Goal: Transaction & Acquisition: Purchase product/service

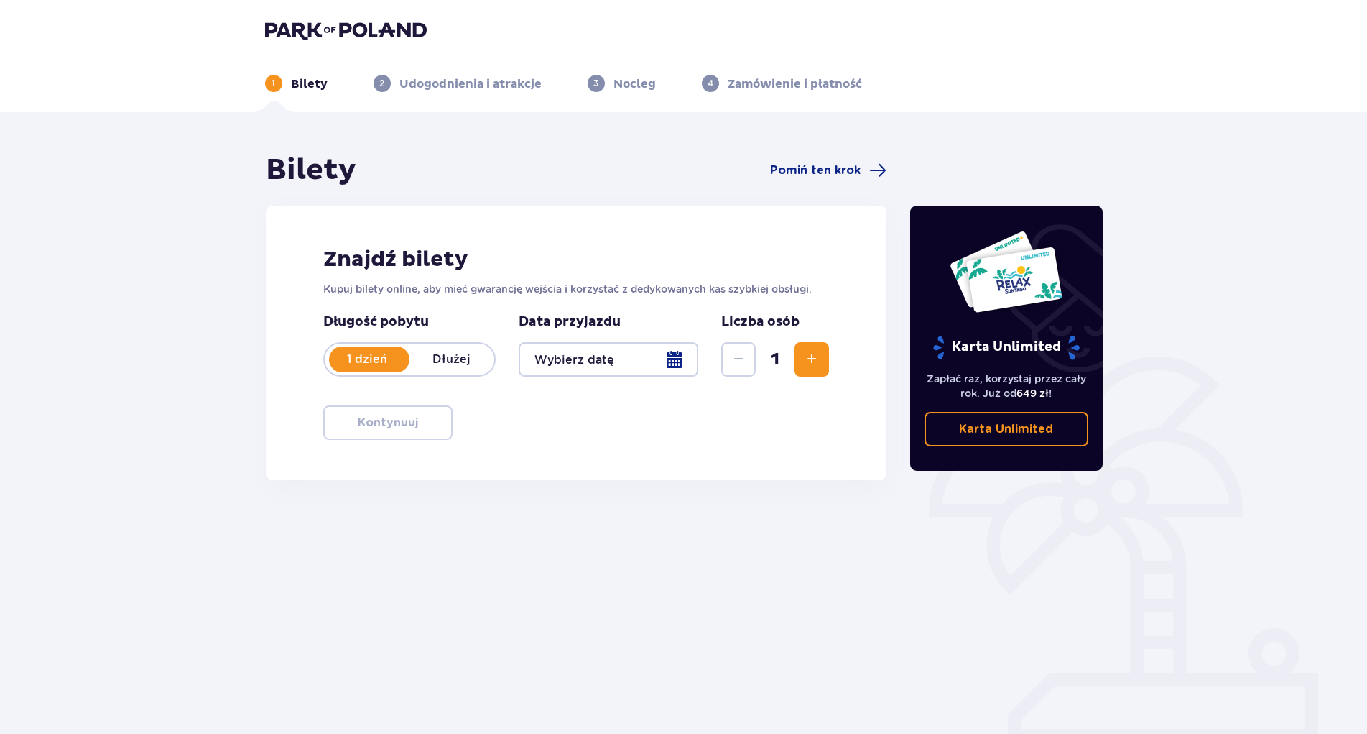
click at [675, 361] on div at bounding box center [609, 359] width 180 height 34
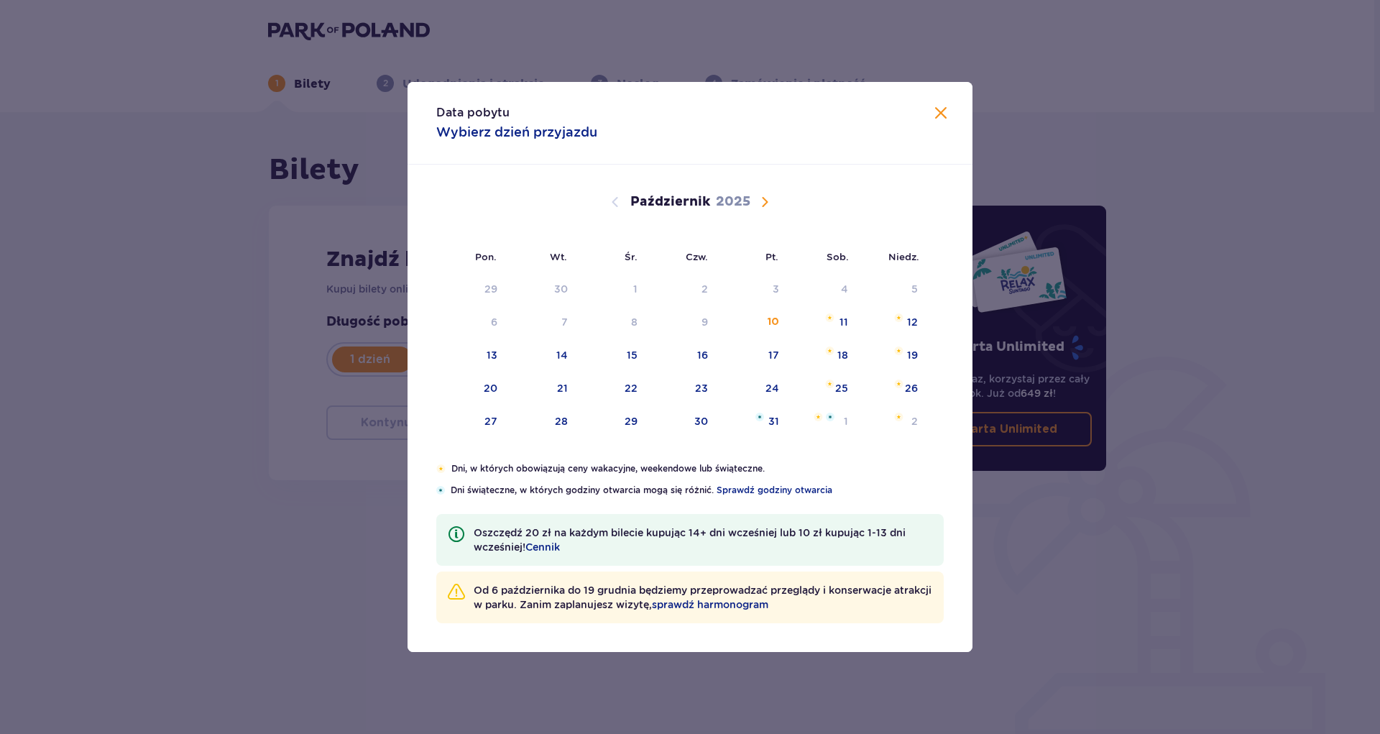
click at [767, 200] on span "Następny miesiąc" at bounding box center [764, 201] width 17 height 17
click at [765, 196] on span "Następny miesiąc" at bounding box center [764, 201] width 17 height 17
click at [768, 606] on span "sprawdź harmonogram" at bounding box center [710, 604] width 116 height 14
click at [842, 359] on div "20" at bounding box center [841, 355] width 14 height 14
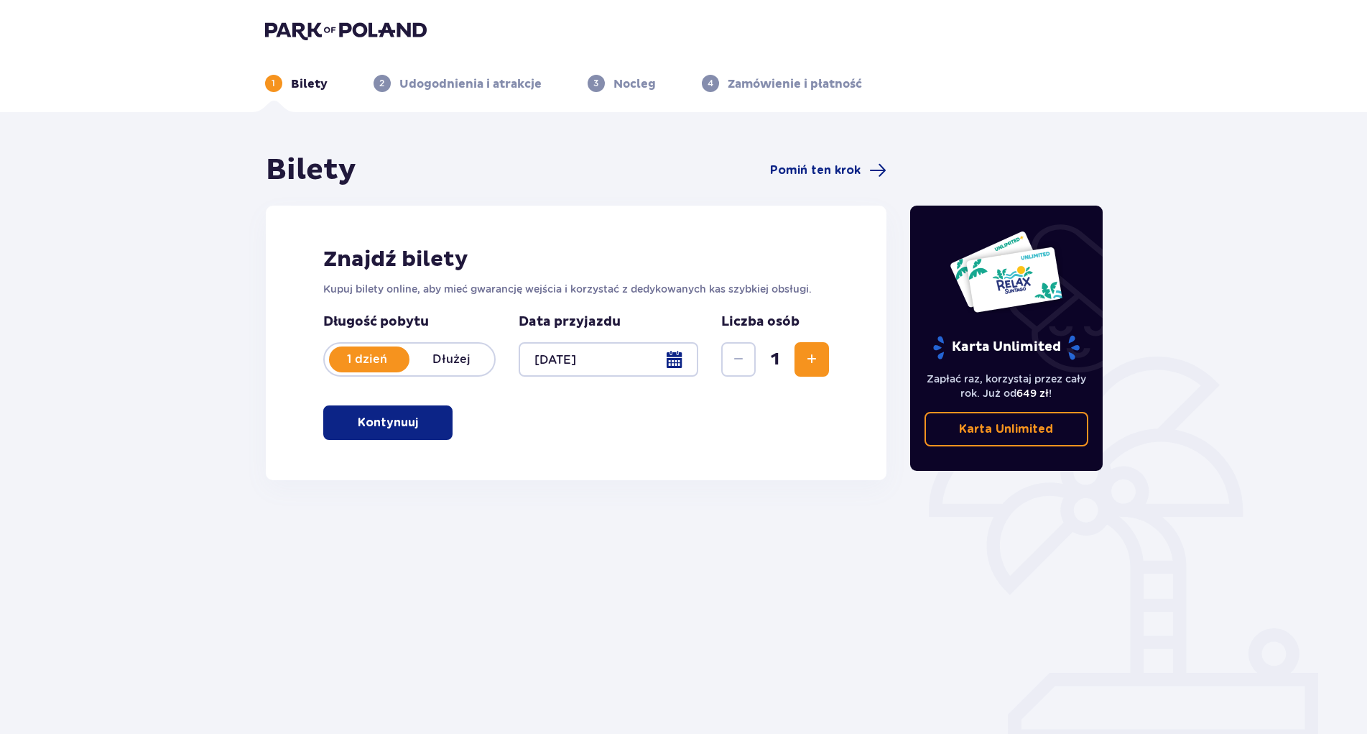
click at [813, 353] on span "Zwiększ" at bounding box center [811, 359] width 17 height 17
click at [526, 346] on div at bounding box center [609, 359] width 180 height 34
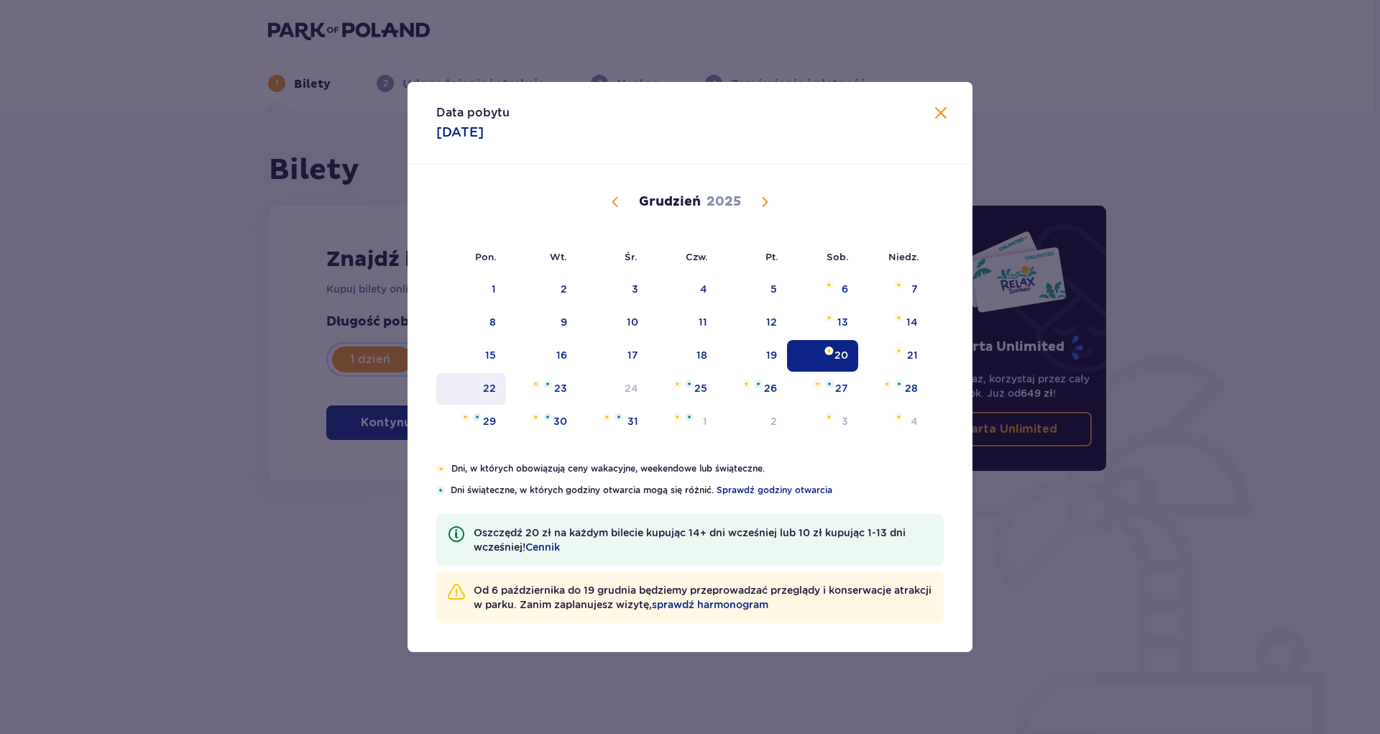
click at [492, 388] on div "22" at bounding box center [489, 388] width 13 height 14
type input "22.12.25"
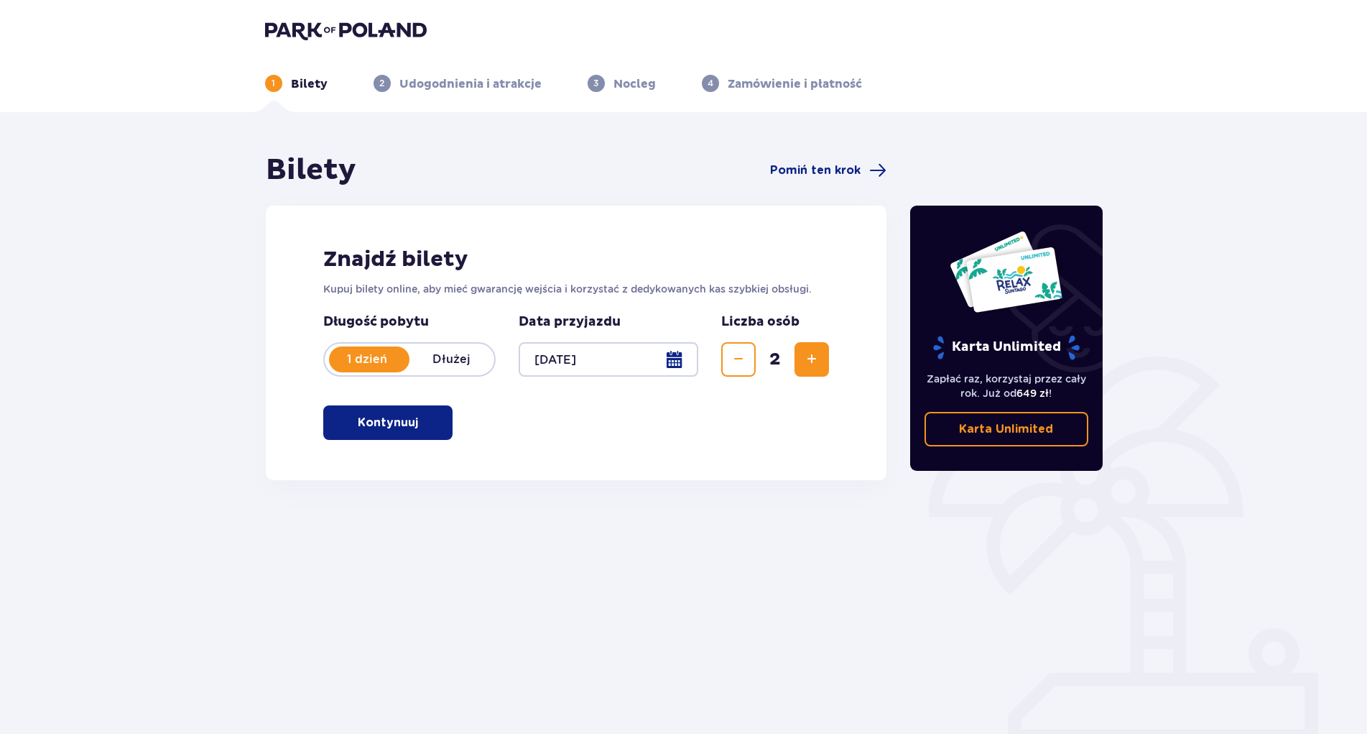
click at [587, 371] on div at bounding box center [609, 359] width 180 height 34
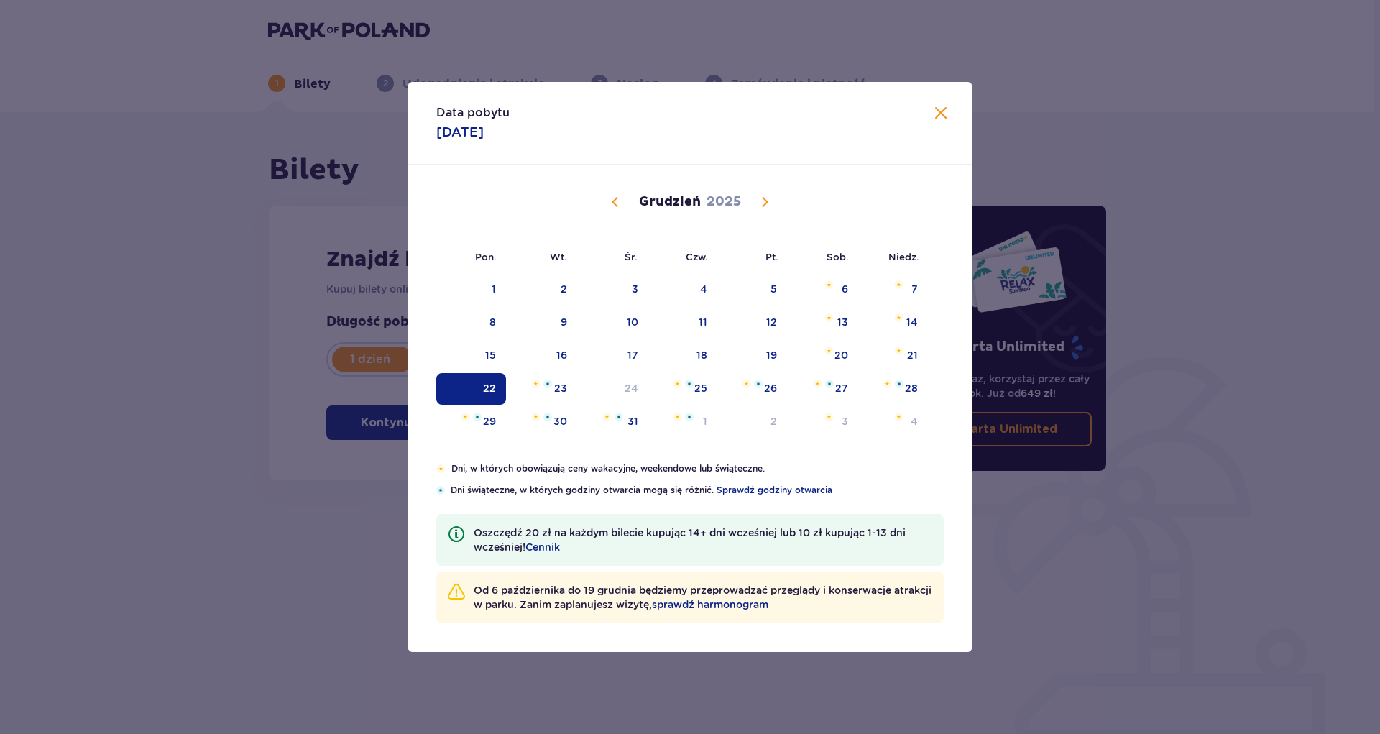
click at [491, 380] on div "22" at bounding box center [471, 389] width 70 height 32
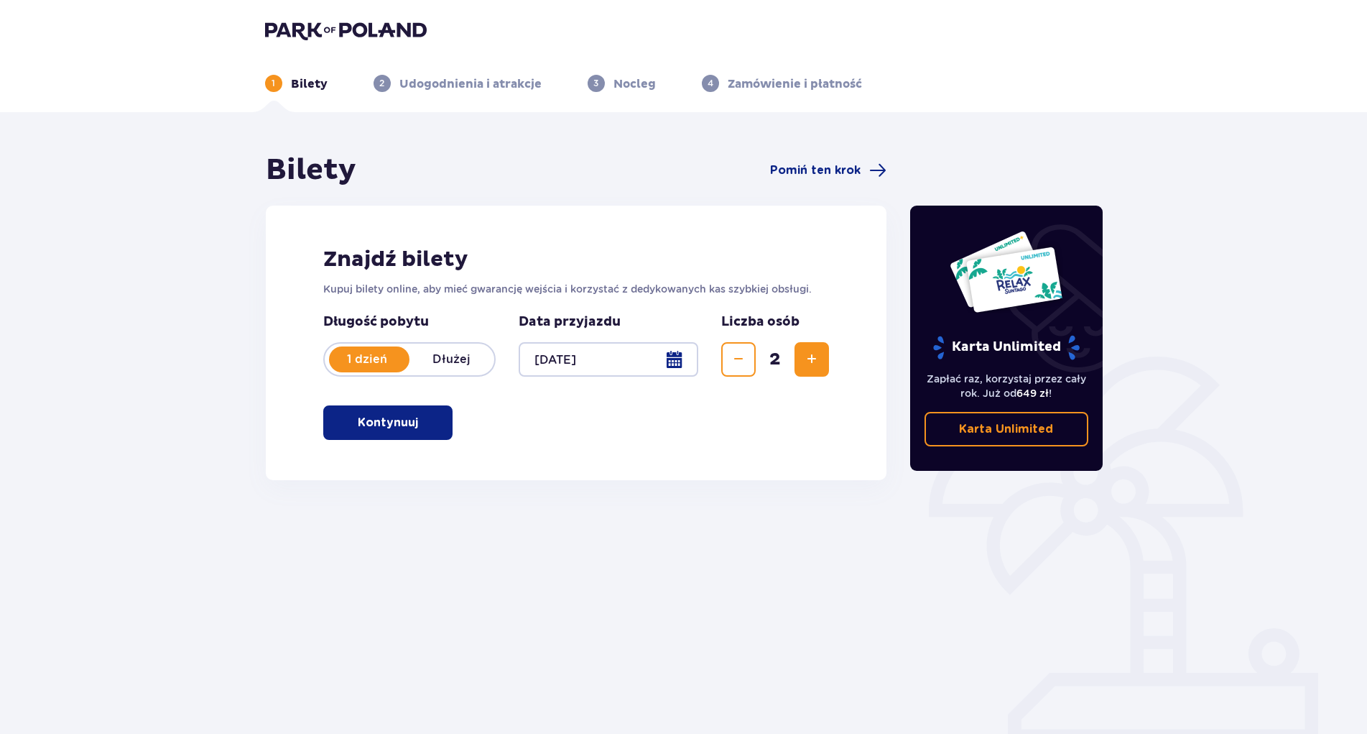
click at [371, 415] on p "Kontynuuj" at bounding box center [388, 423] width 60 height 16
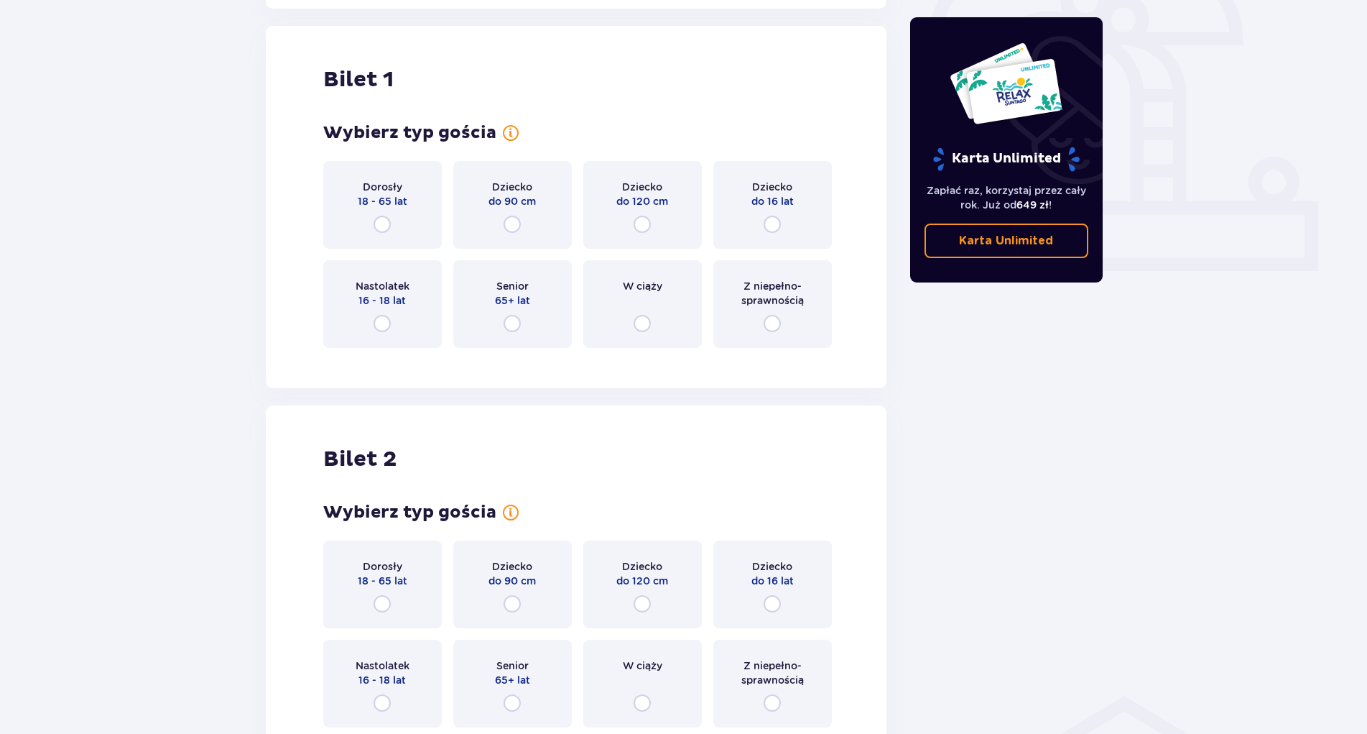
scroll to position [480, 0]
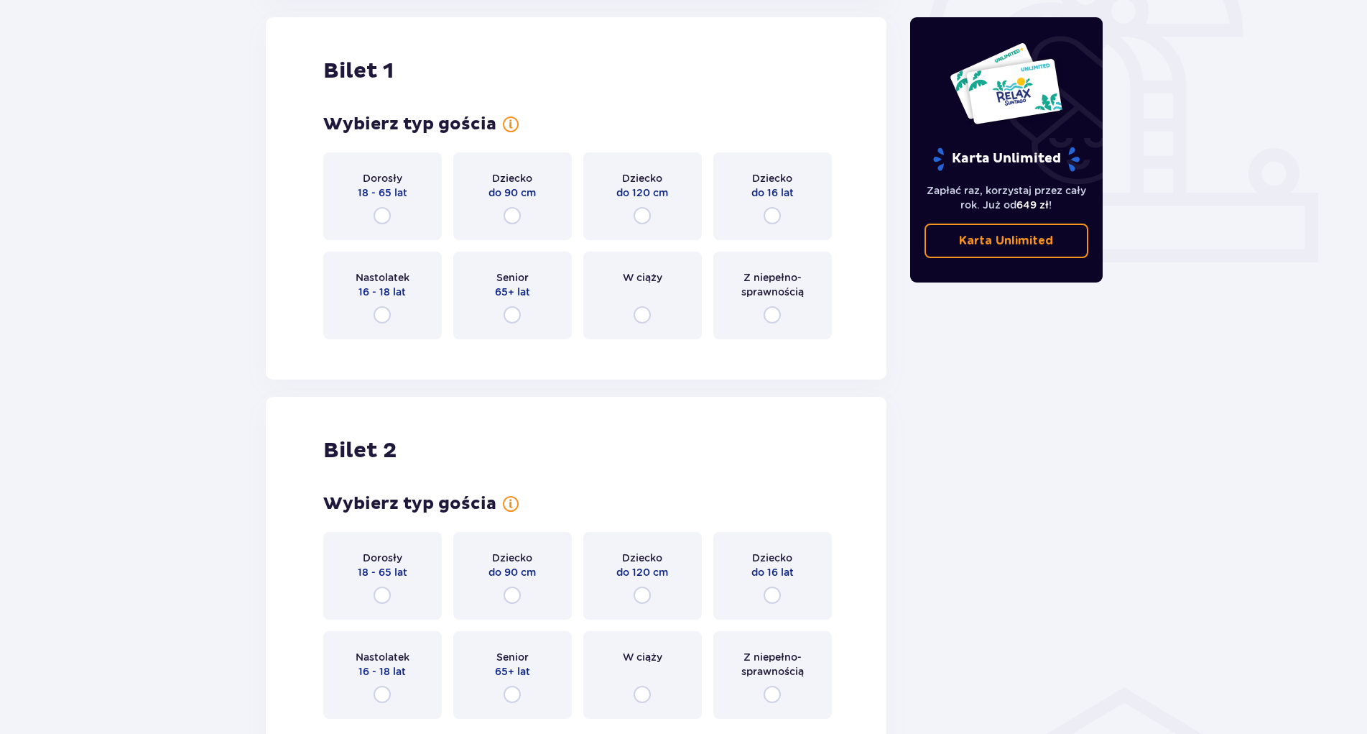
click at [389, 201] on div "Dorosły 18 - 65 lat" at bounding box center [382, 196] width 119 height 88
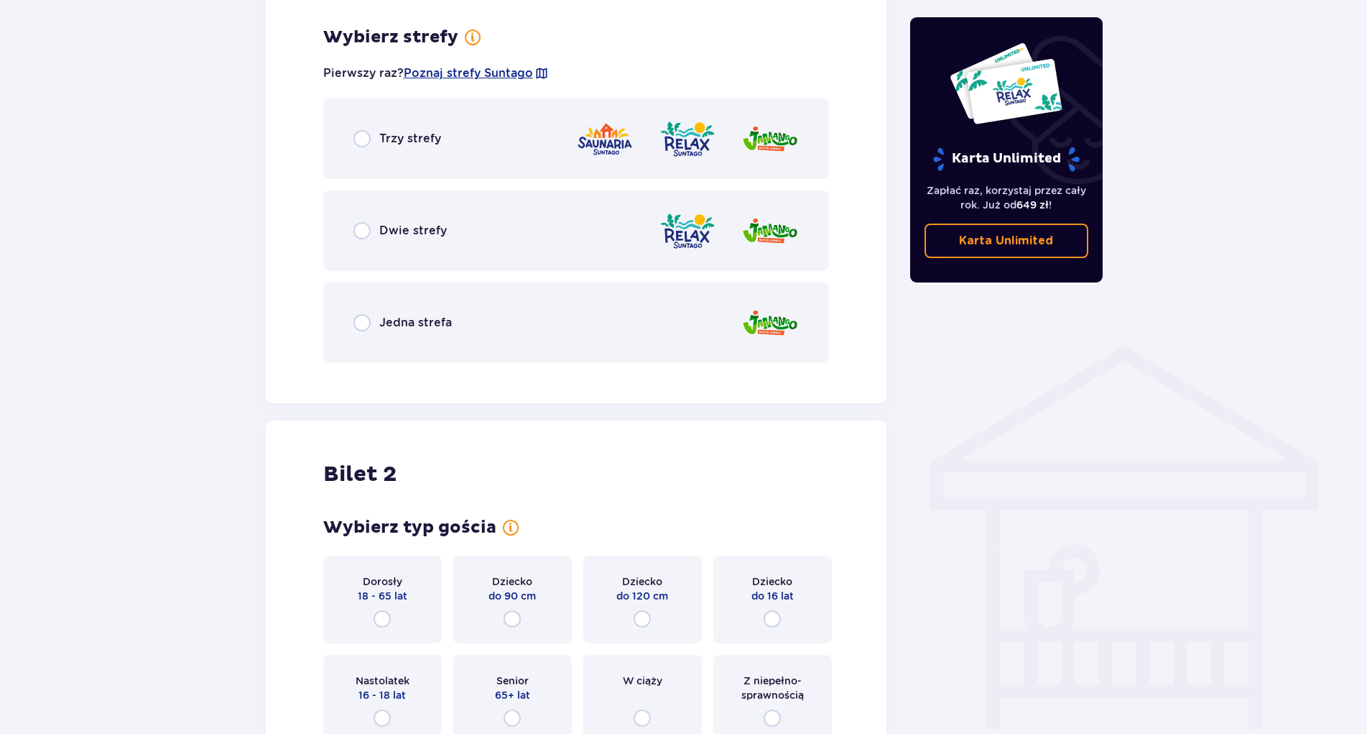
scroll to position [831, 0]
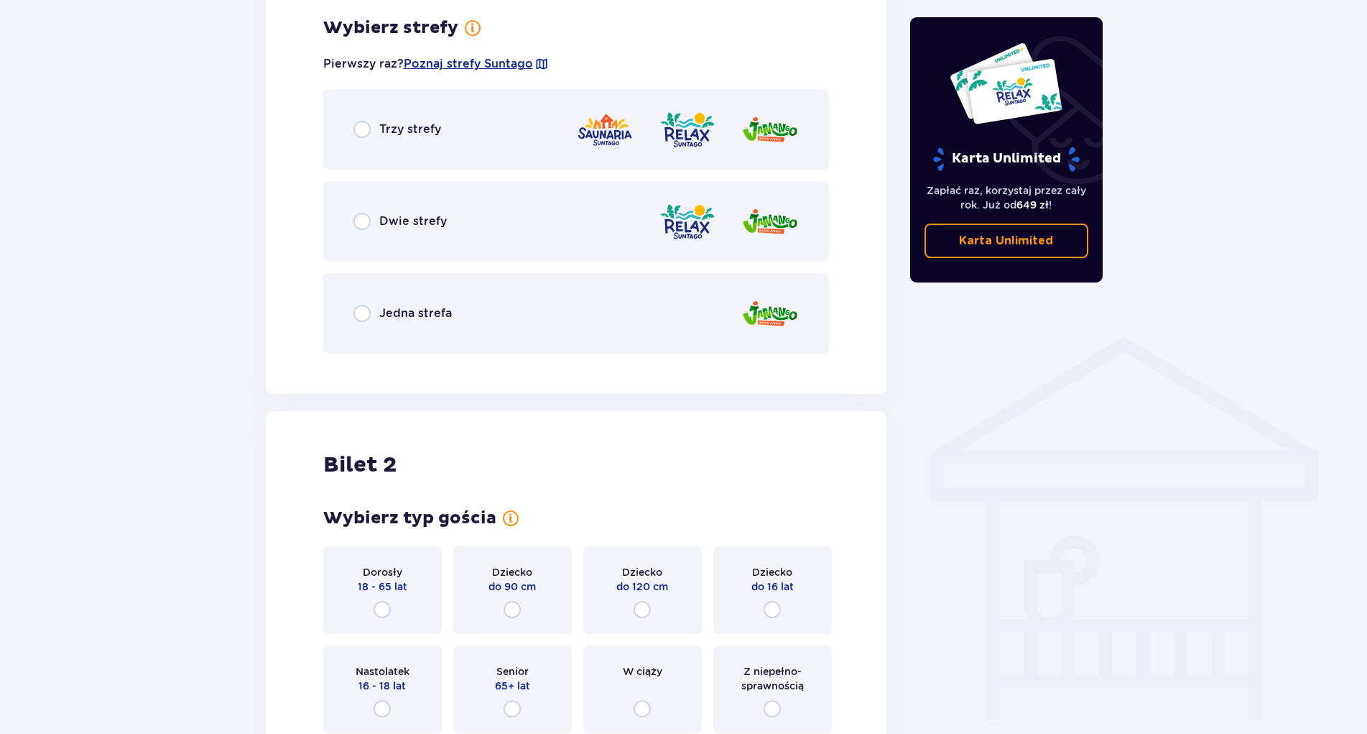
click at [366, 304] on div "Jedna strefa" at bounding box center [576, 313] width 507 height 80
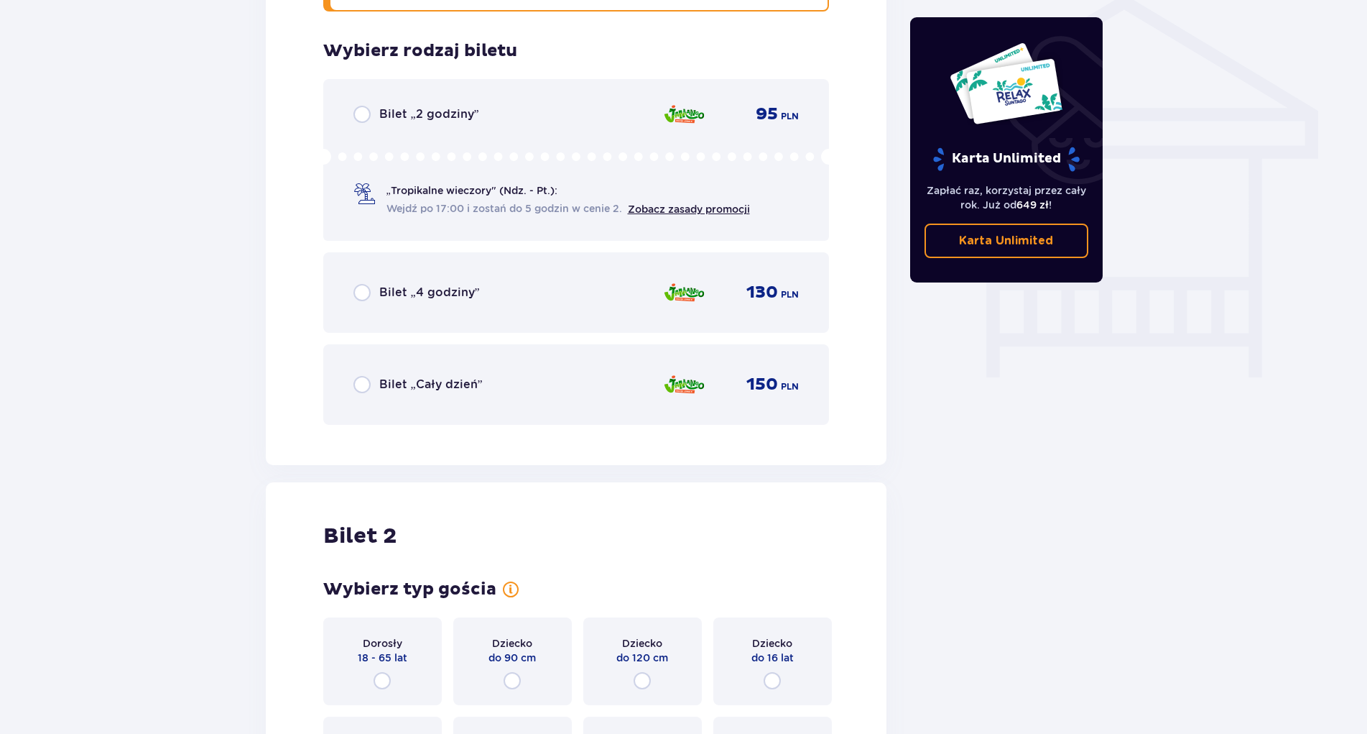
scroll to position [1196, 0]
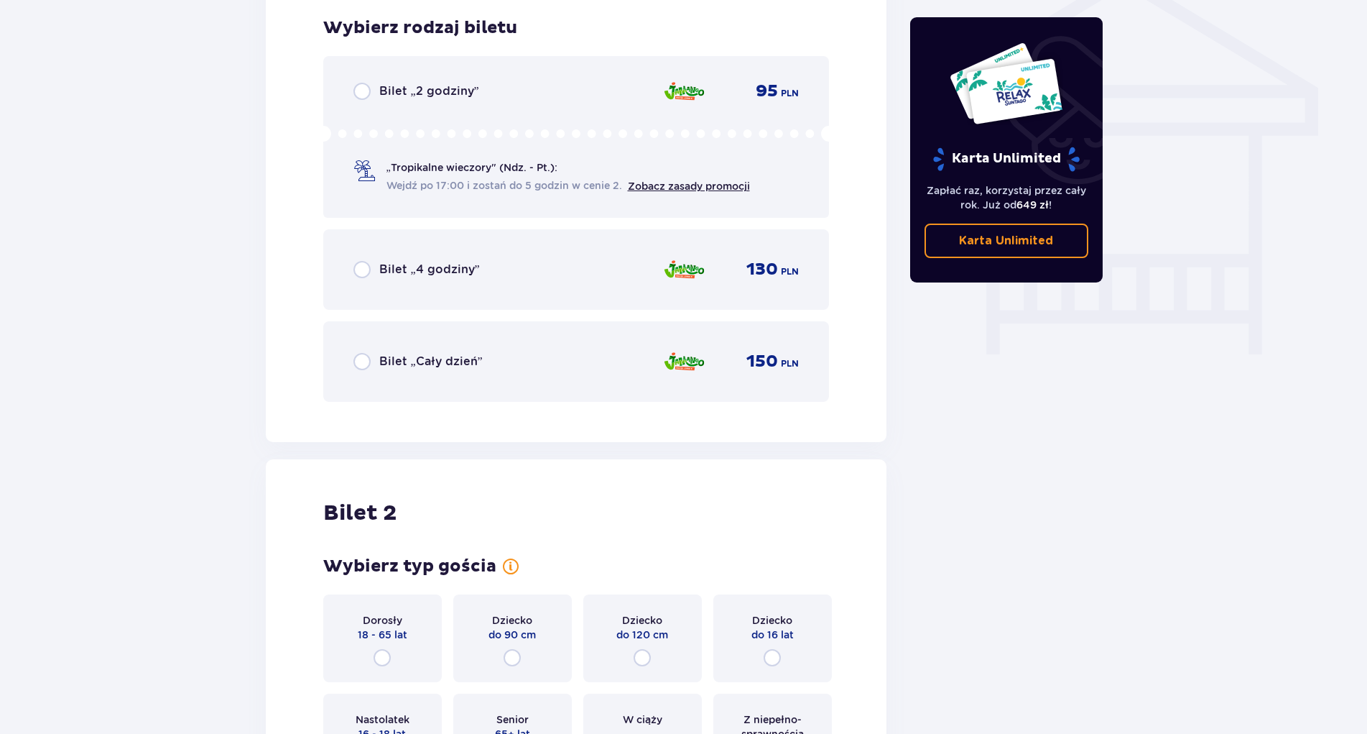
click at [366, 361] on input "radio" at bounding box center [362, 361] width 17 height 17
radio input "true"
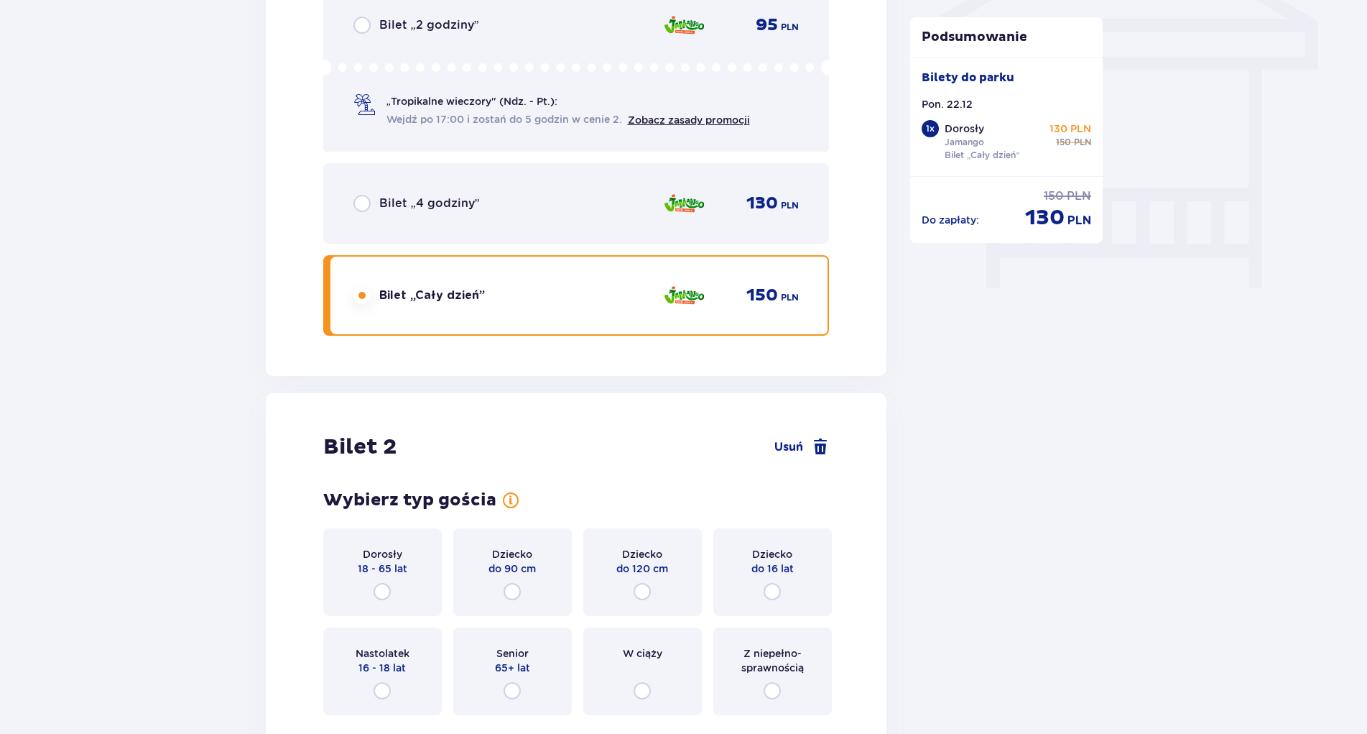
scroll to position [1439, 0]
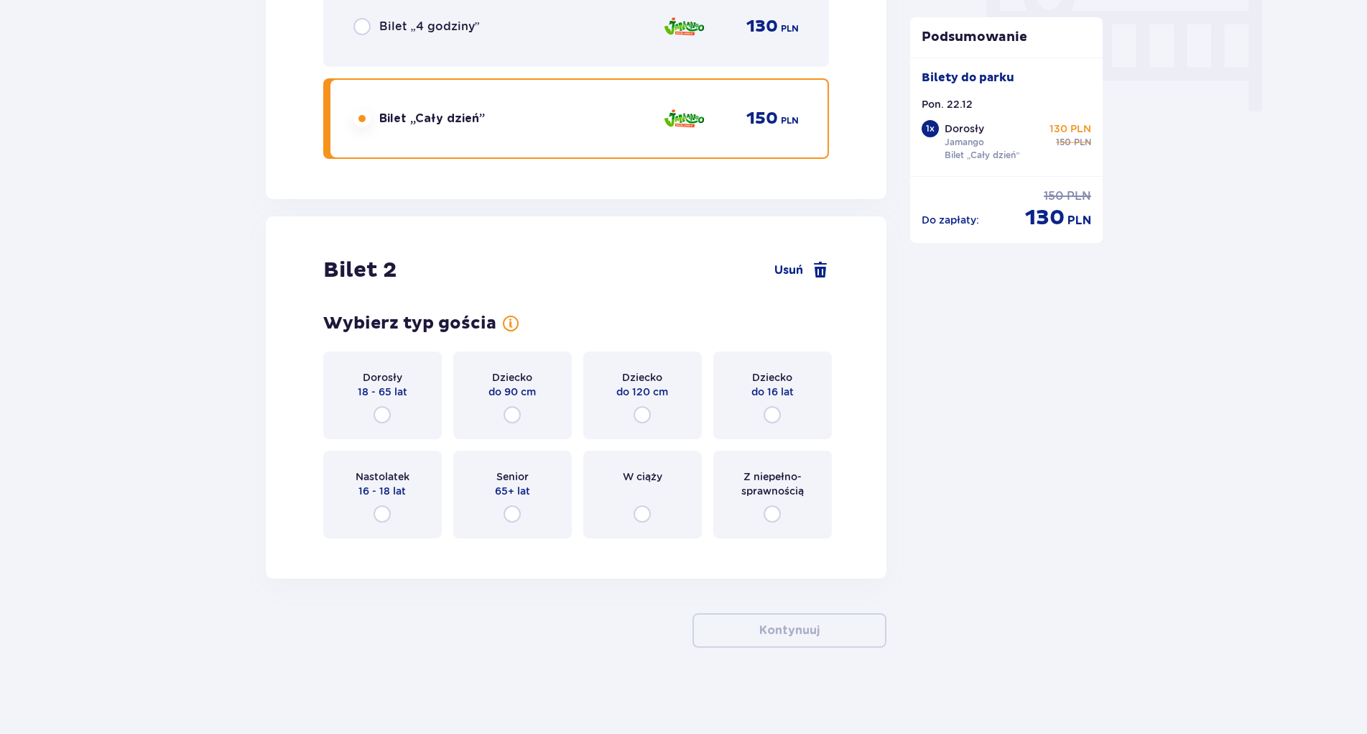
click at [771, 407] on input "radio" at bounding box center [772, 414] width 17 height 17
radio input "true"
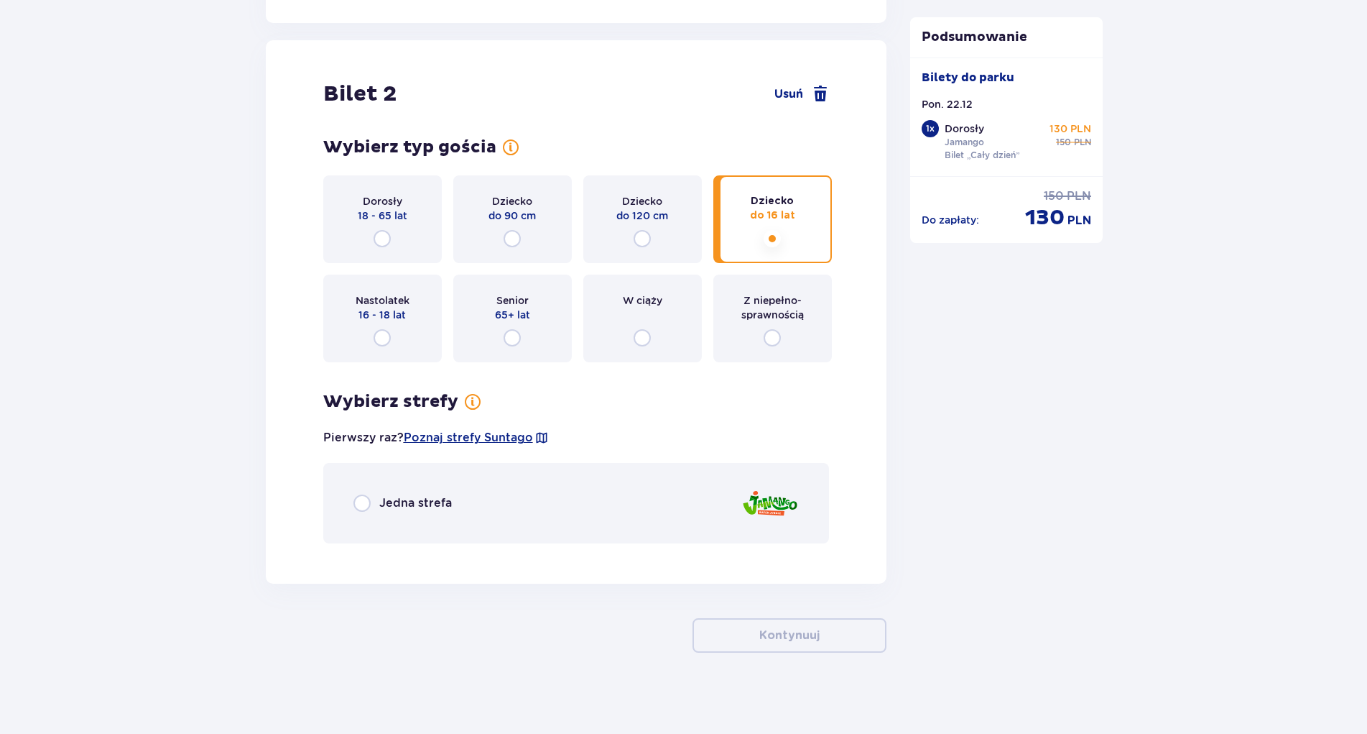
scroll to position [1620, 0]
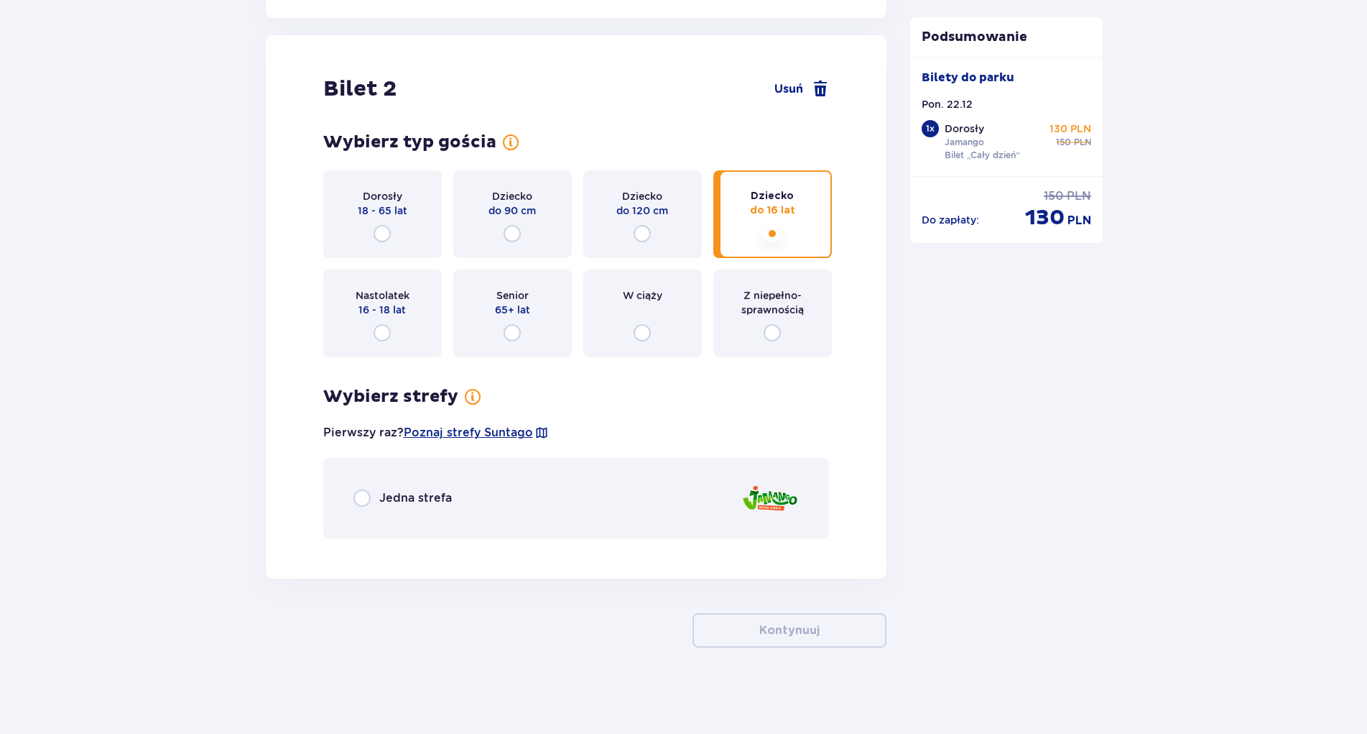
click at [359, 497] on input "radio" at bounding box center [362, 497] width 17 height 17
radio input "true"
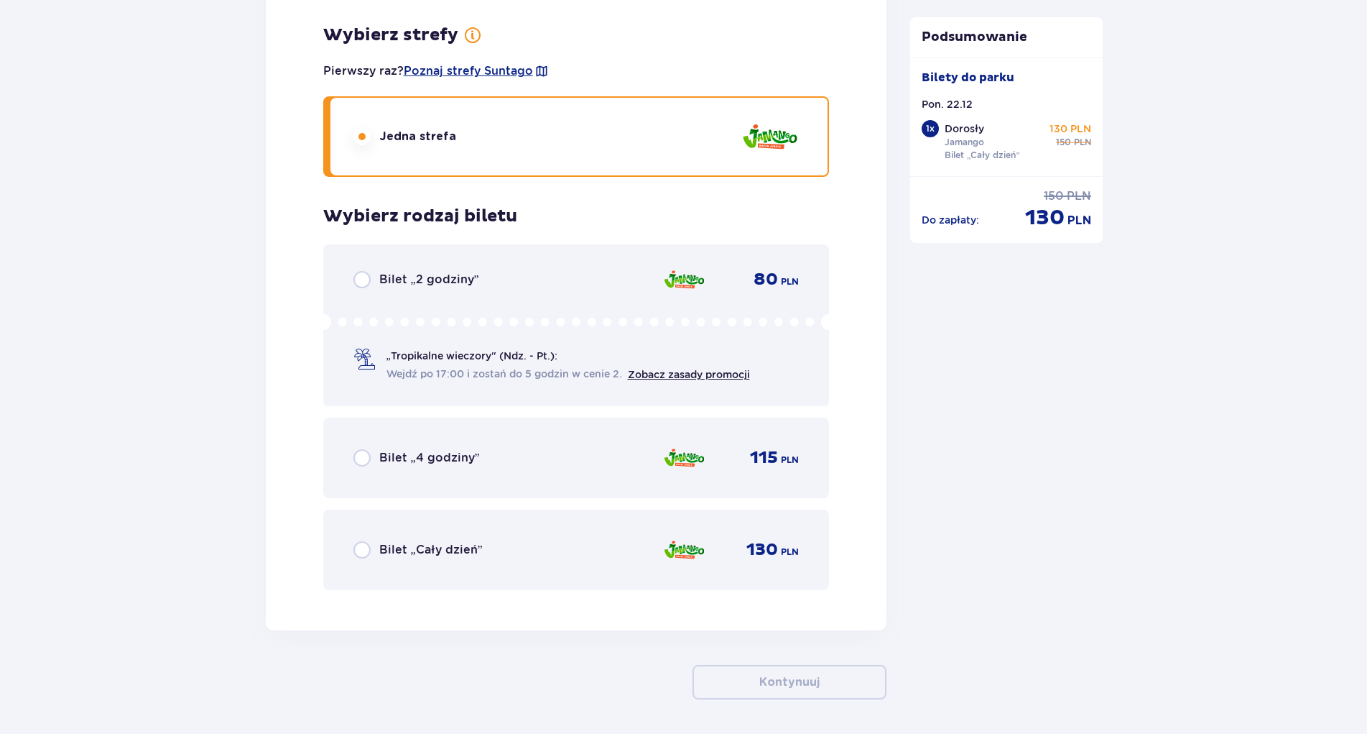
scroll to position [2033, 0]
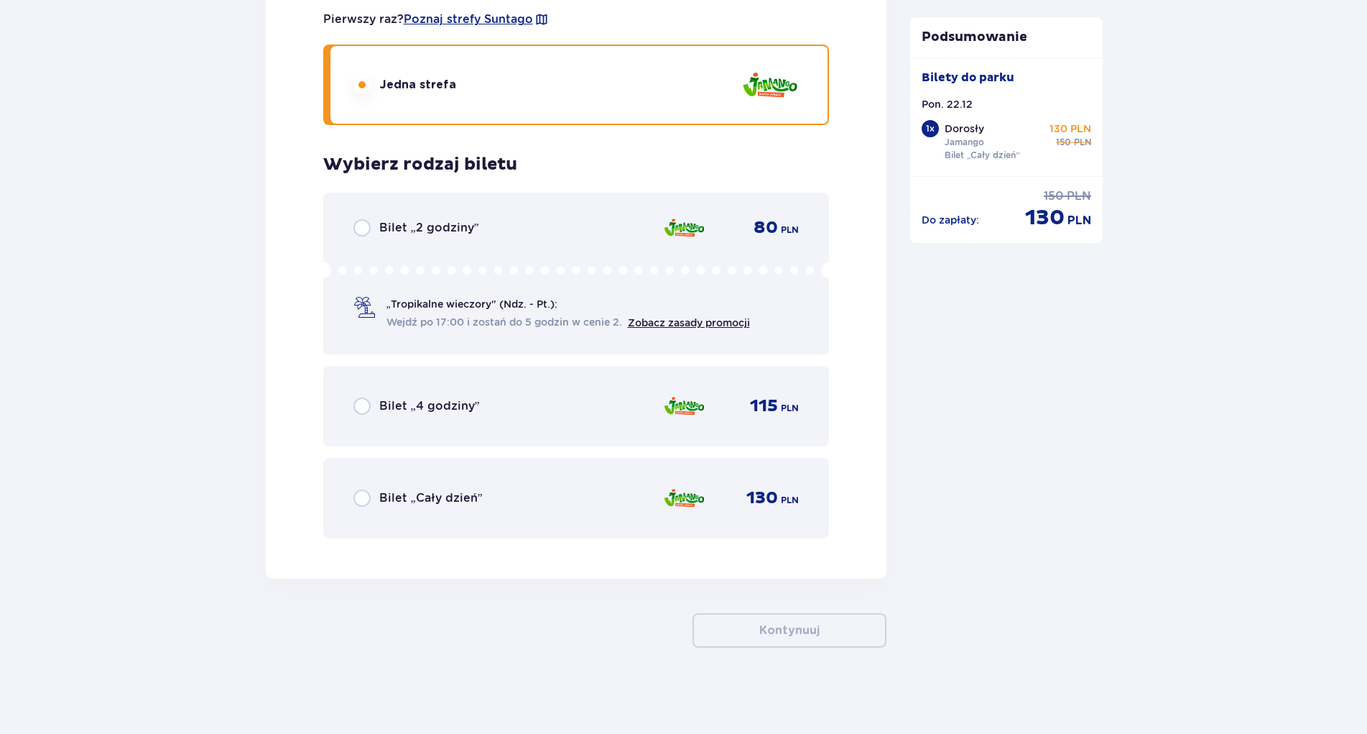
click at [367, 496] on input "radio" at bounding box center [362, 497] width 17 height 17
radio input "true"
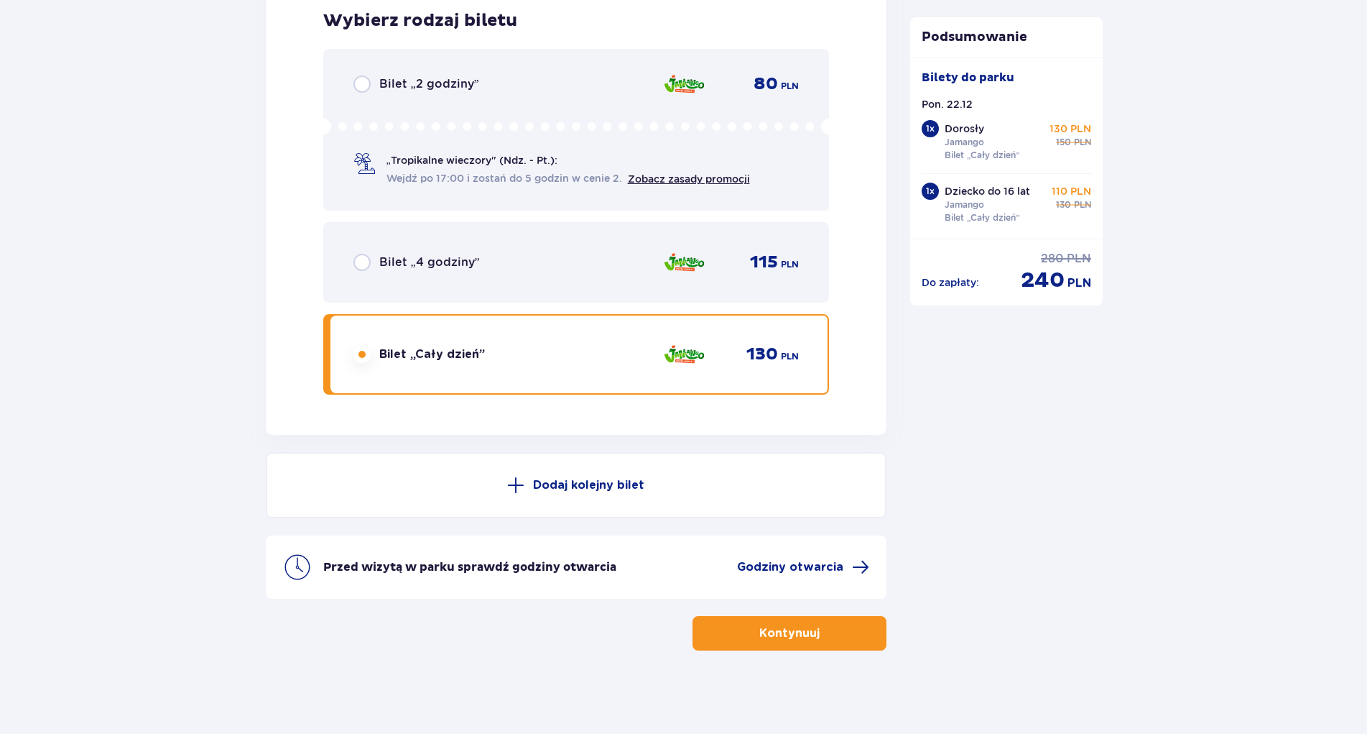
scroll to position [2179, 0]
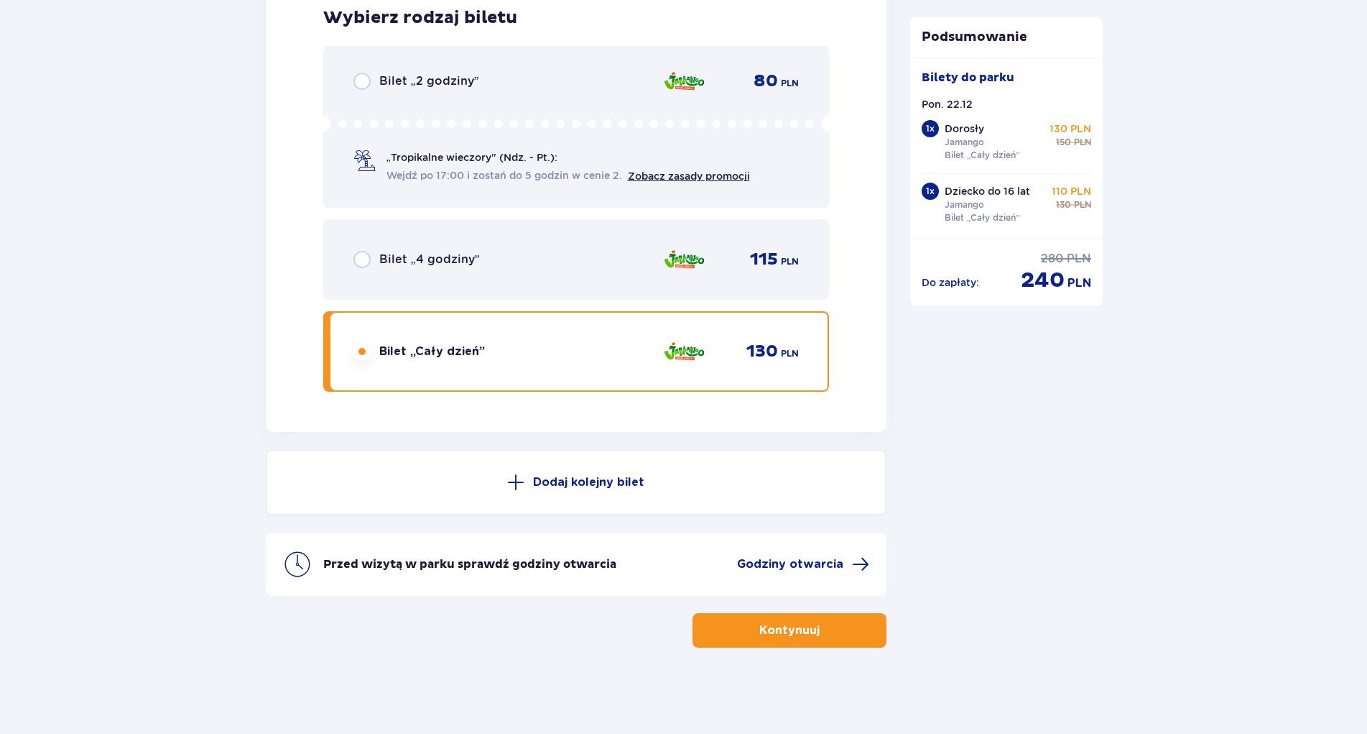
click at [798, 634] on p "Kontynuuj" at bounding box center [790, 630] width 60 height 16
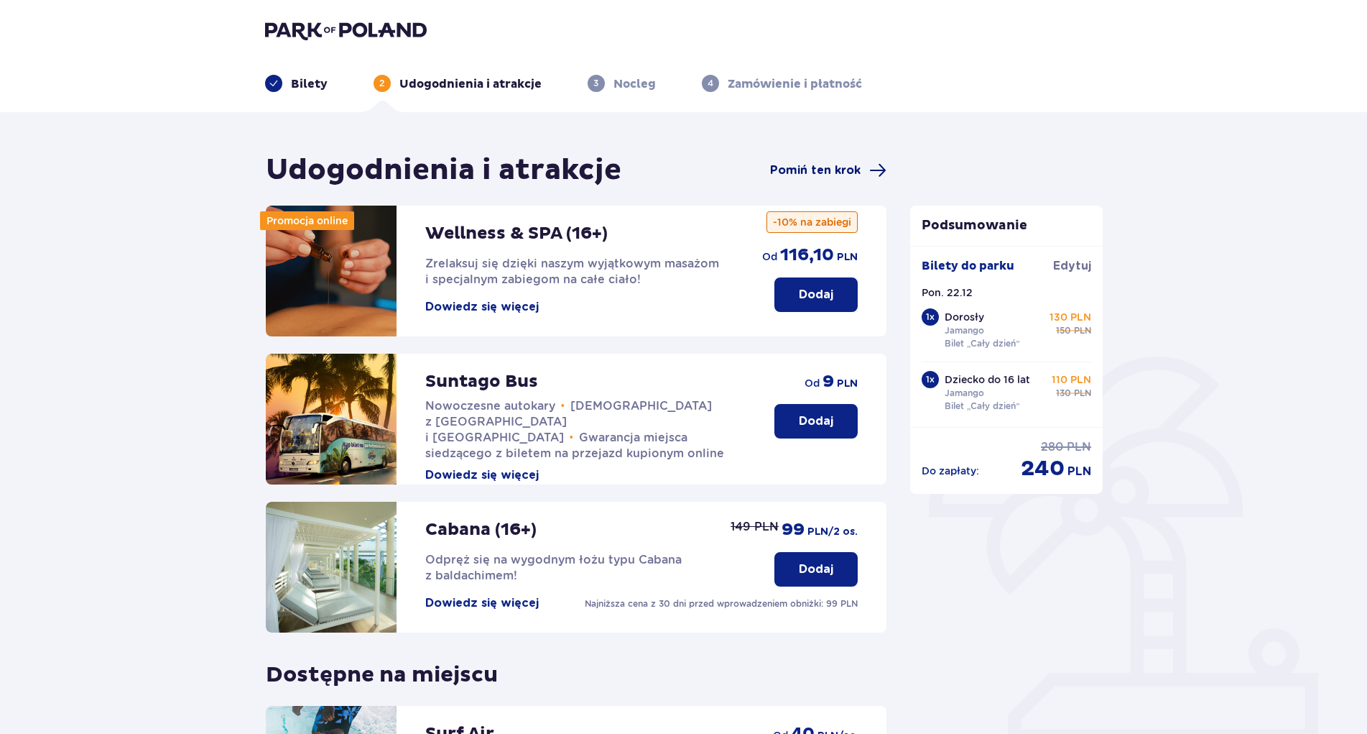
click at [840, 163] on span "Pomiń ten krok" at bounding box center [815, 170] width 91 height 16
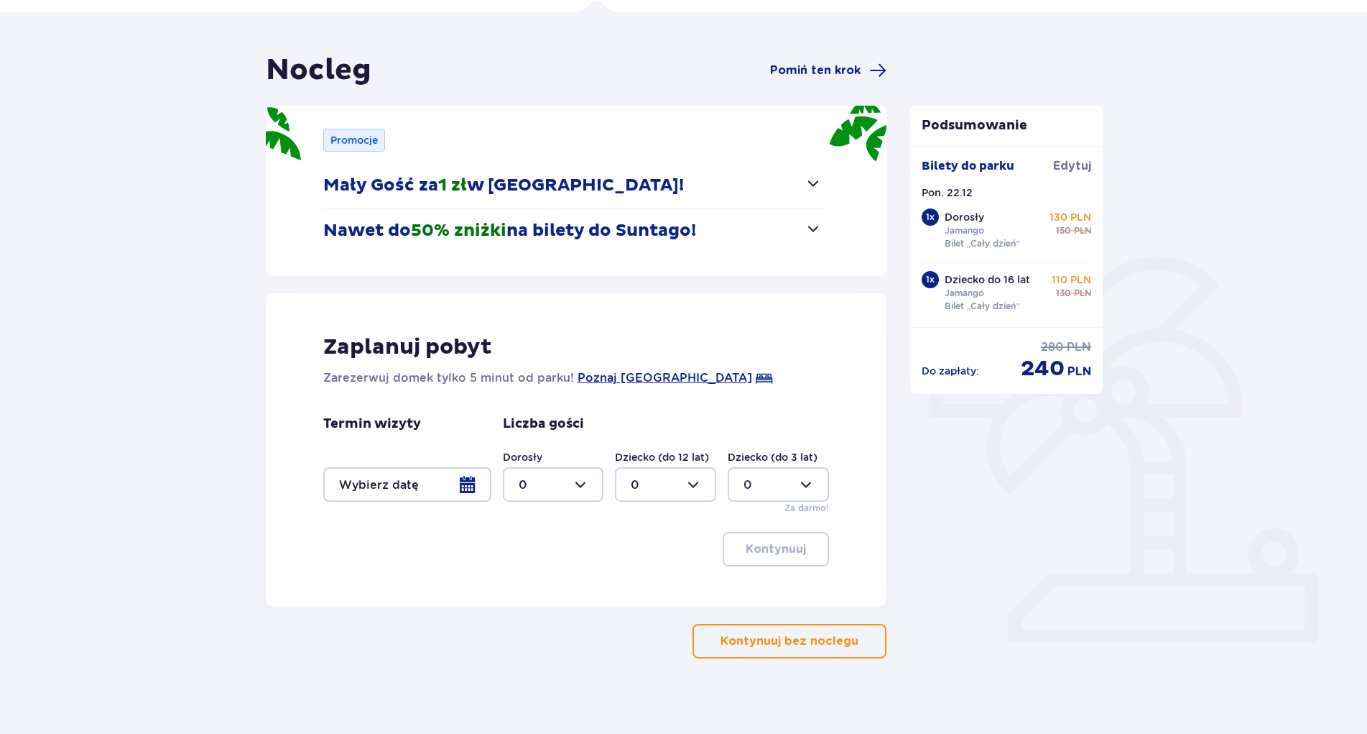
scroll to position [111, 0]
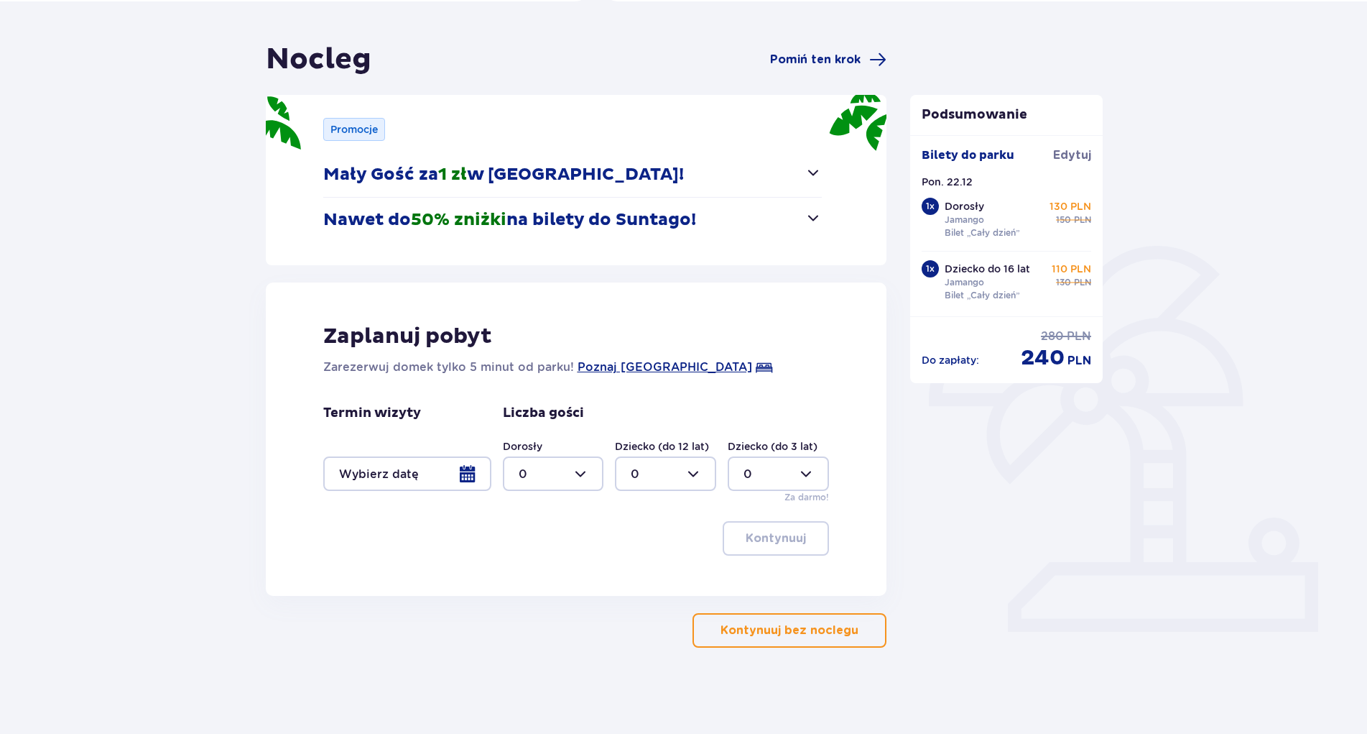
click at [807, 628] on p "Kontynuuj bez noclegu" at bounding box center [790, 630] width 138 height 16
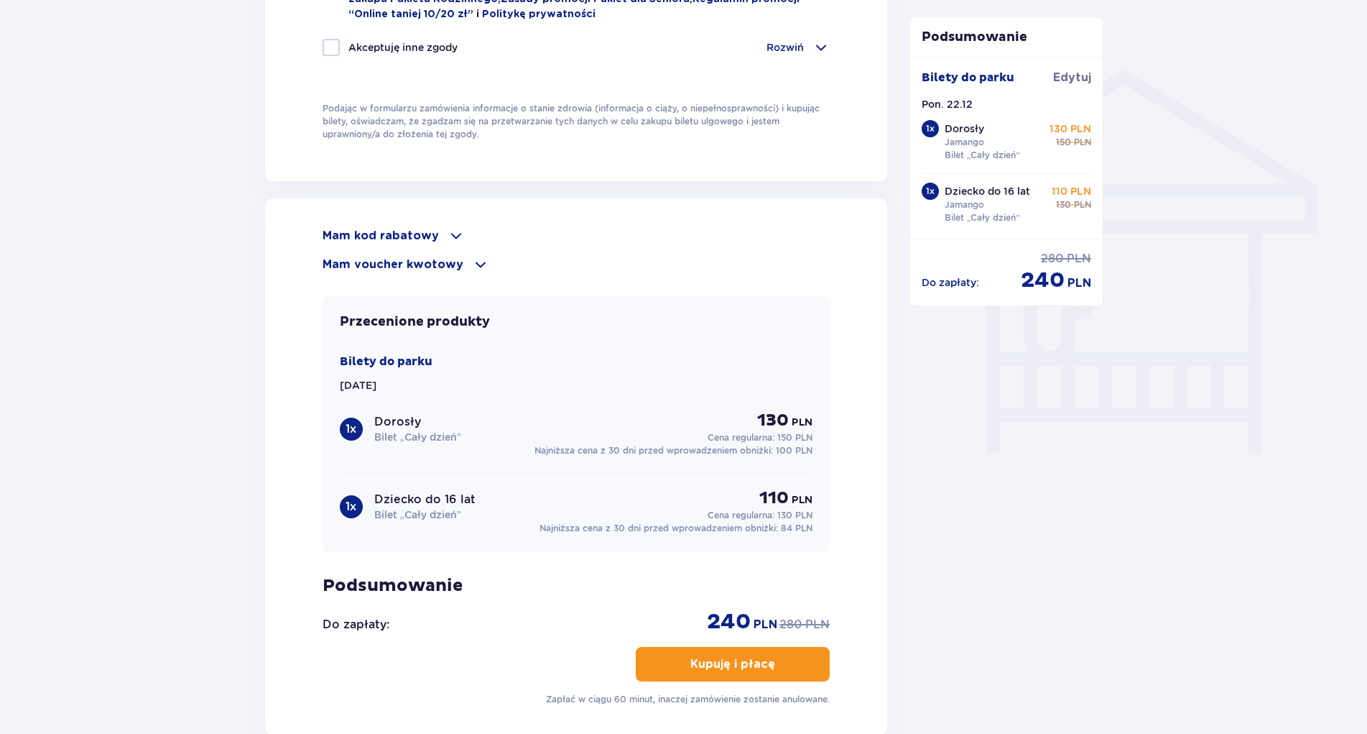
scroll to position [1099, 0]
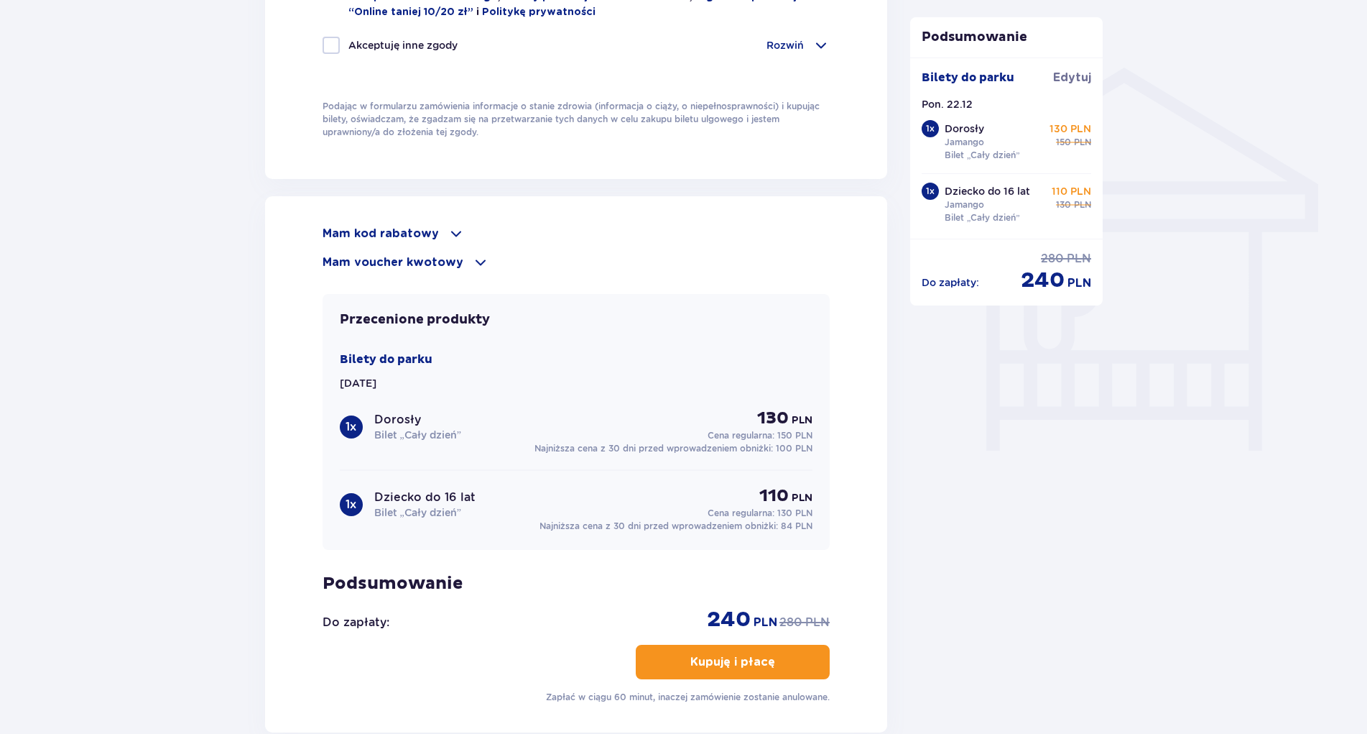
click at [429, 229] on p "Mam kod rabatowy" at bounding box center [381, 234] width 116 height 16
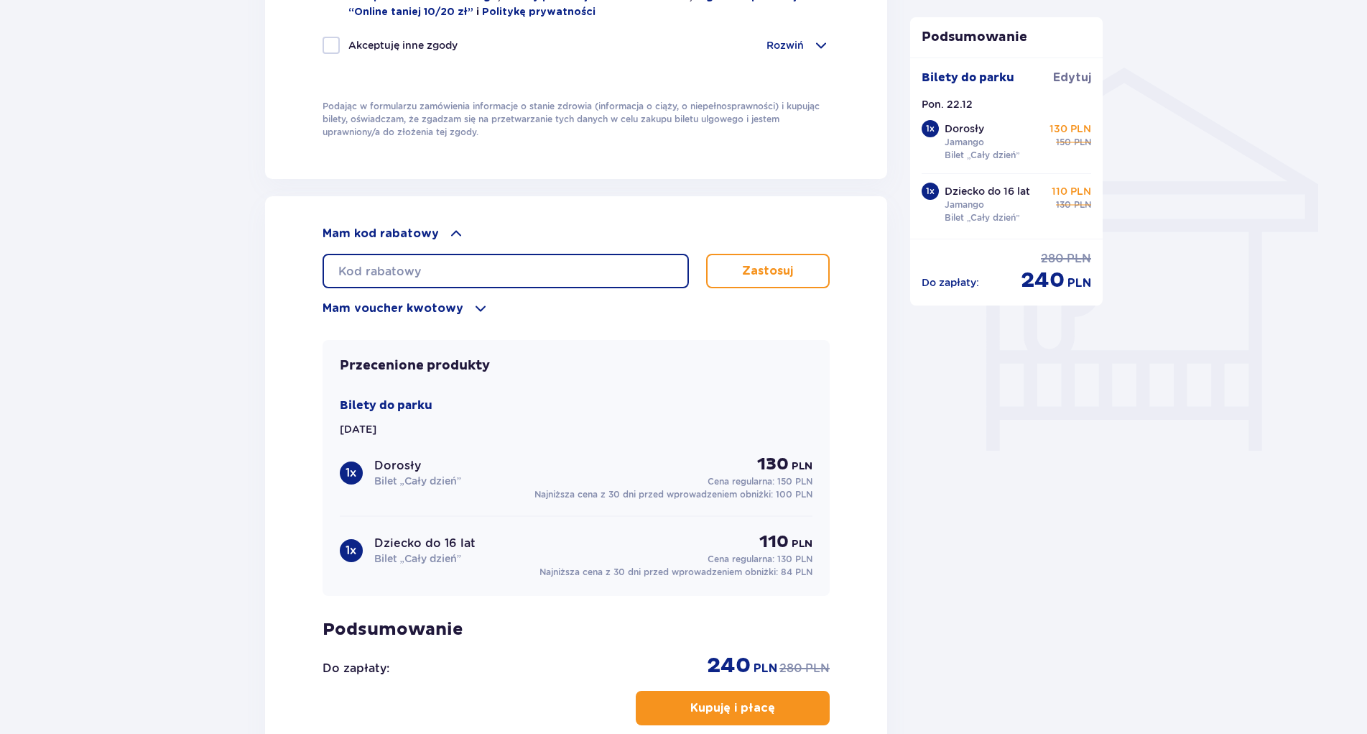
click at [632, 259] on input "text" at bounding box center [506, 271] width 366 height 34
click at [543, 267] on input "text" at bounding box center [506, 271] width 366 height 34
type input "LDDJMM039EV7Y1"
click at [755, 277] on button "Zastosuj" at bounding box center [768, 271] width 124 height 34
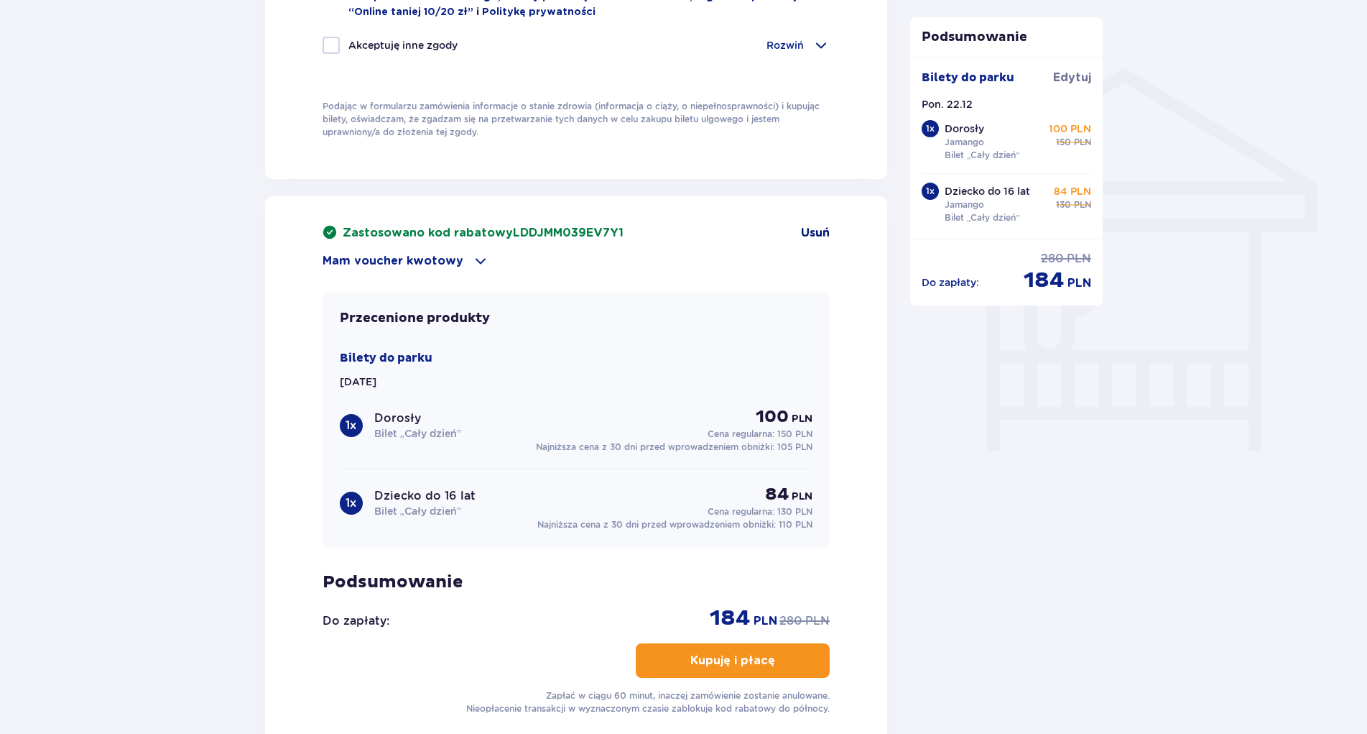
click at [815, 227] on span "Usuń" at bounding box center [815, 233] width 29 height 16
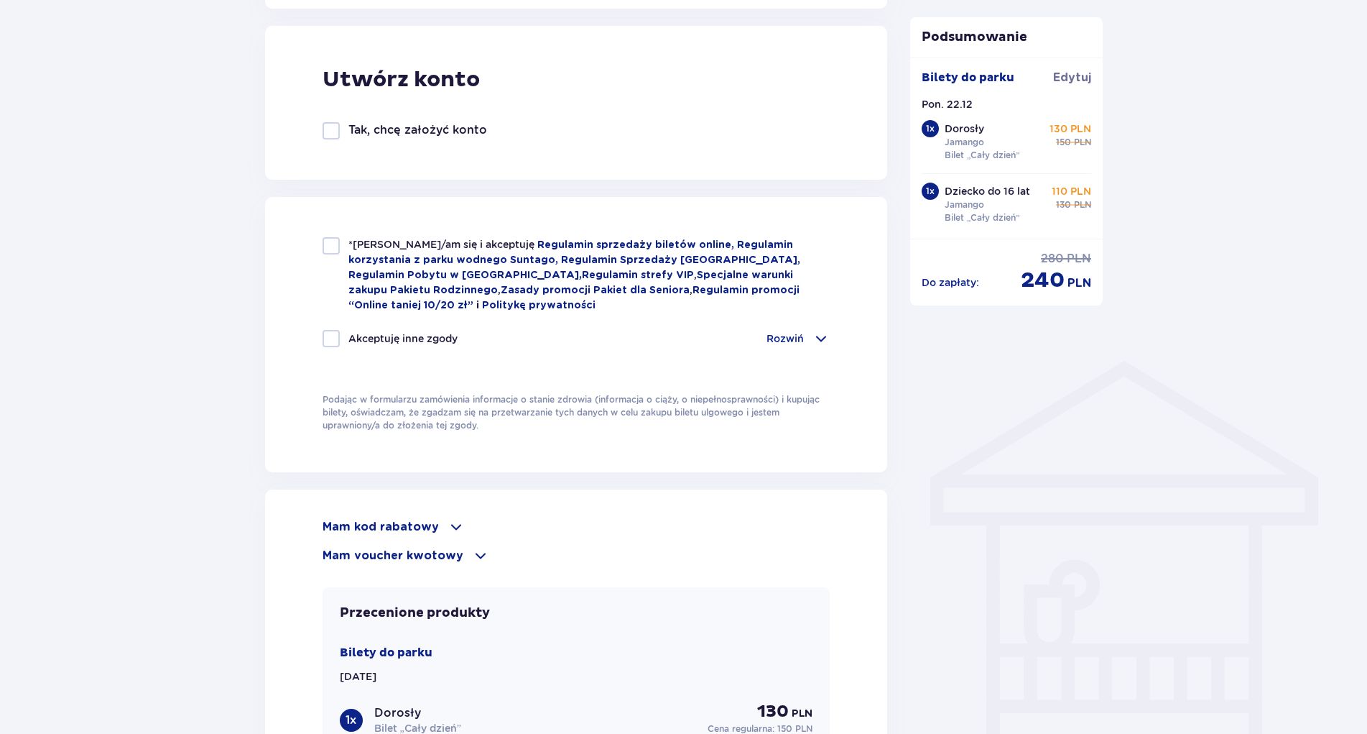
scroll to position [513, 0]
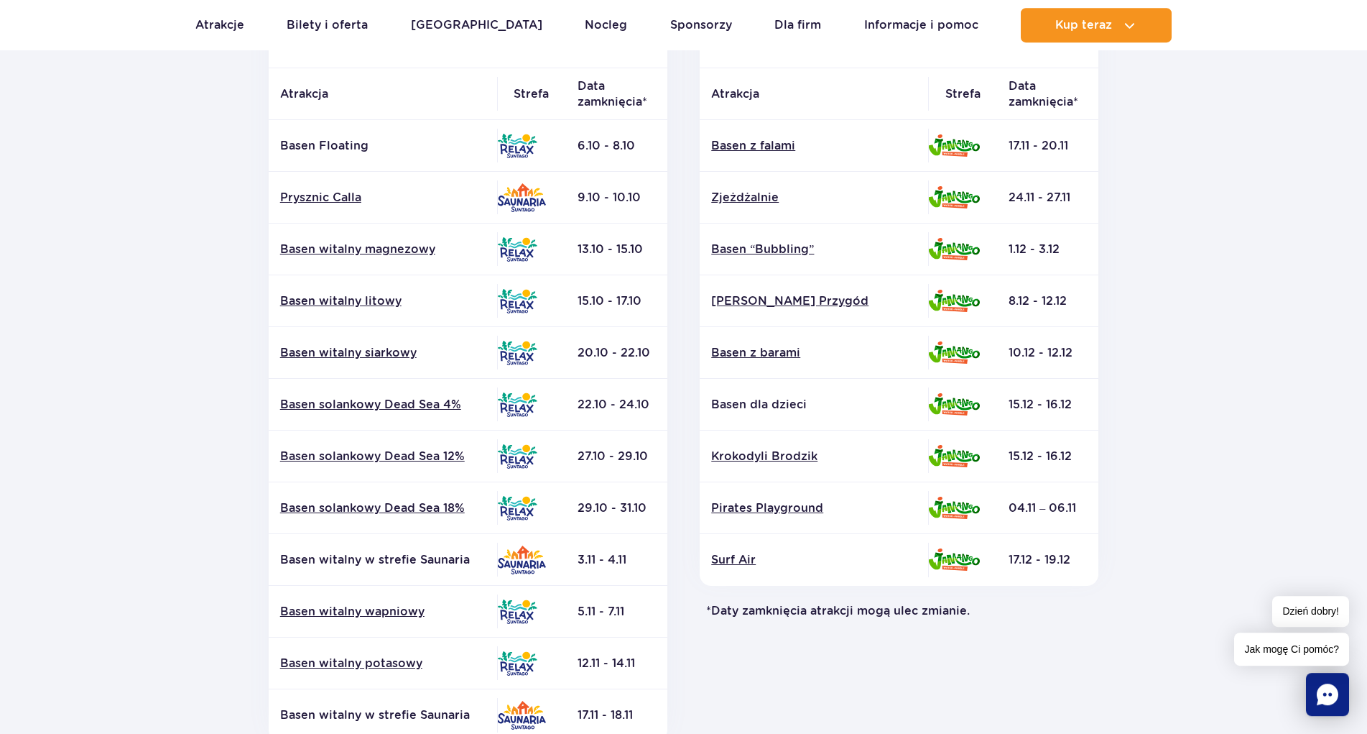
scroll to position [293, 0]
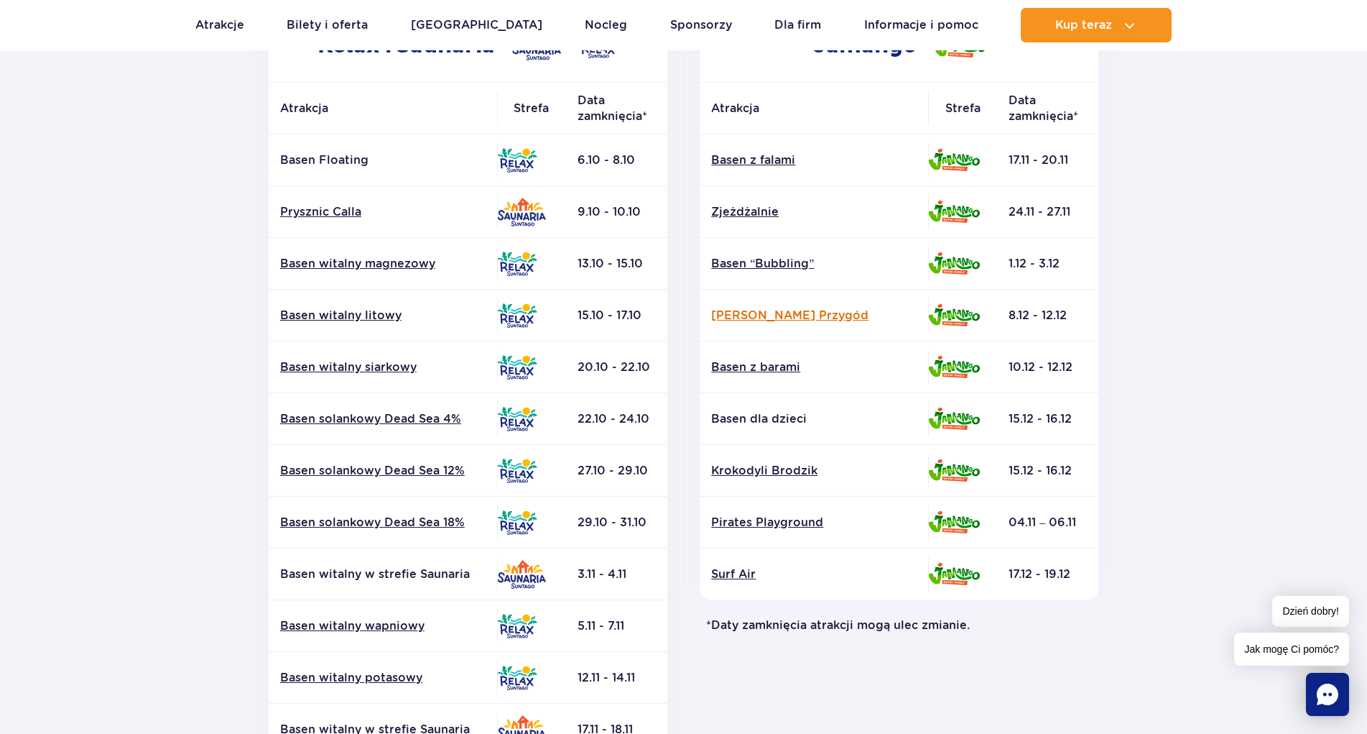
click at [799, 313] on link "[PERSON_NAME] Przygód" at bounding box center [814, 316] width 206 height 16
click at [737, 216] on link "Zjeżdżalnie" at bounding box center [814, 212] width 206 height 16
click at [774, 165] on link "Basen z falami" at bounding box center [814, 160] width 206 height 16
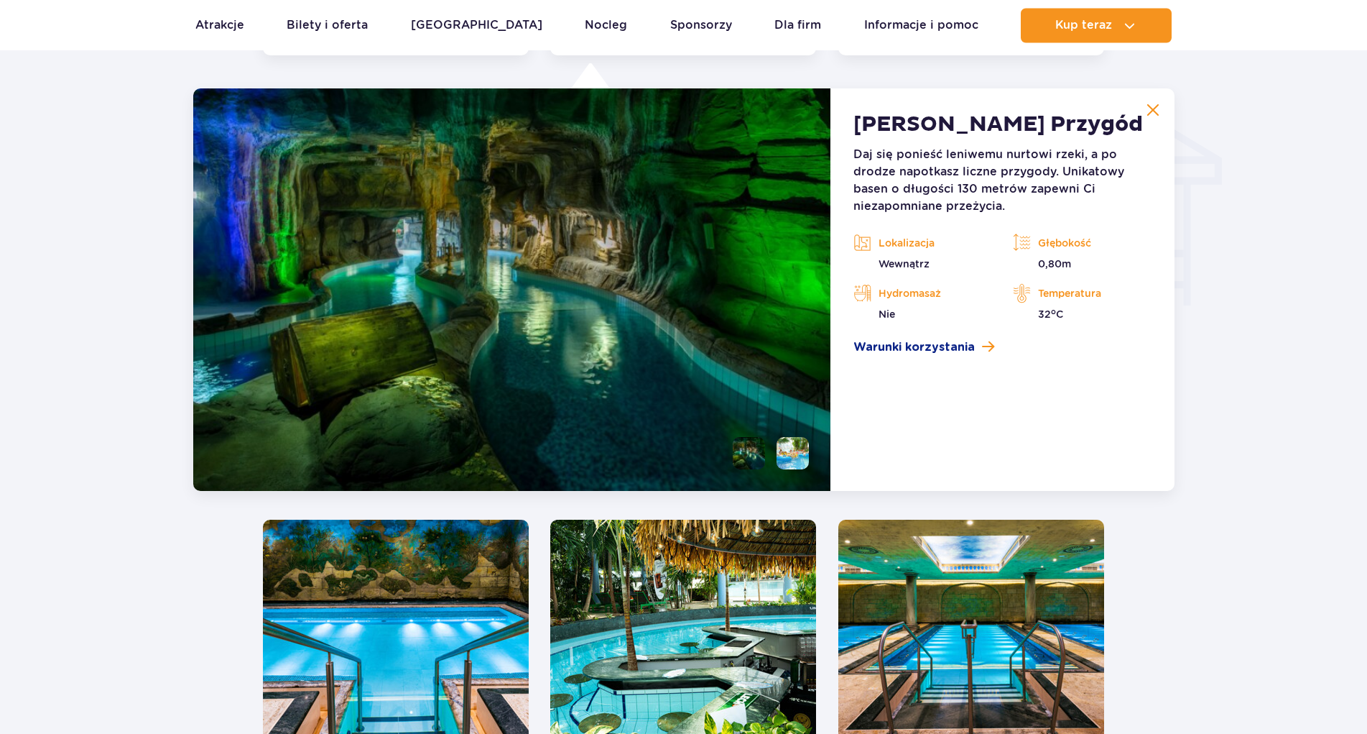
scroll to position [1731, 0]
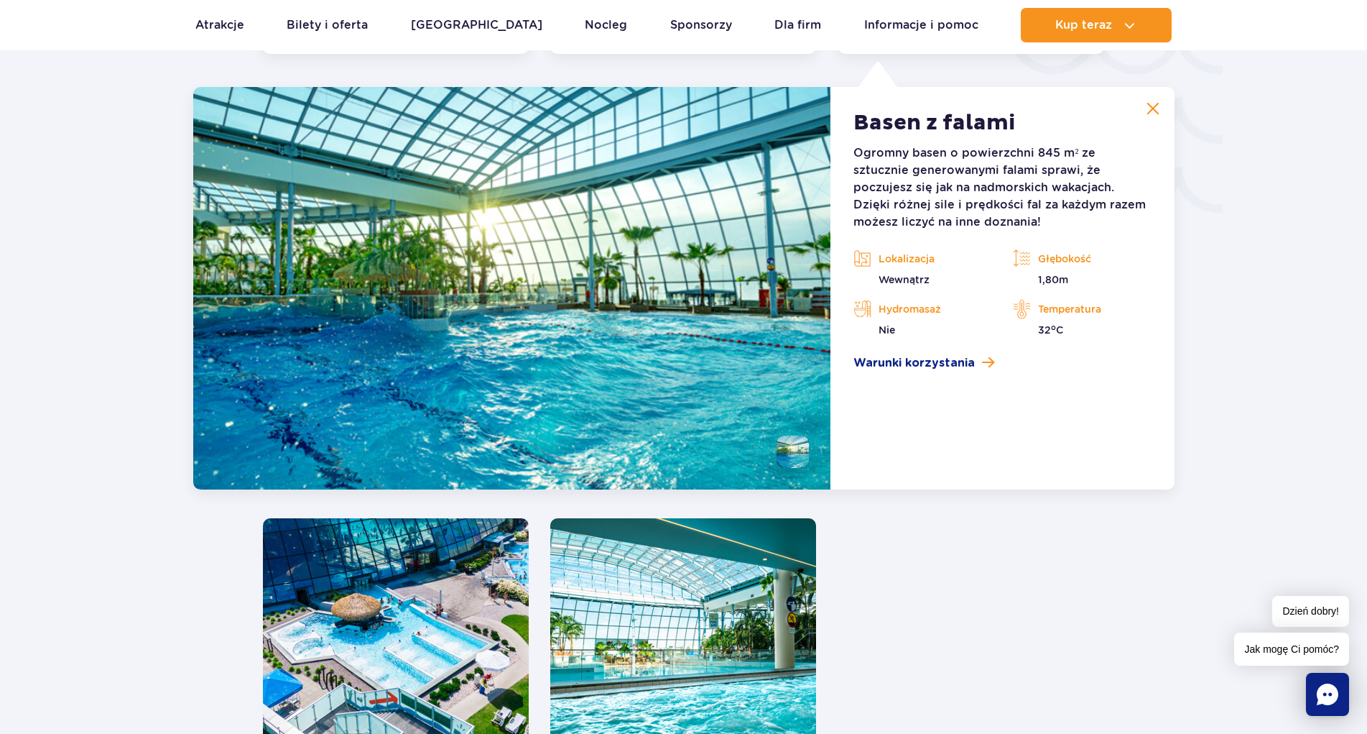
scroll to position [2521, 0]
